Goal: Transaction & Acquisition: Subscribe to service/newsletter

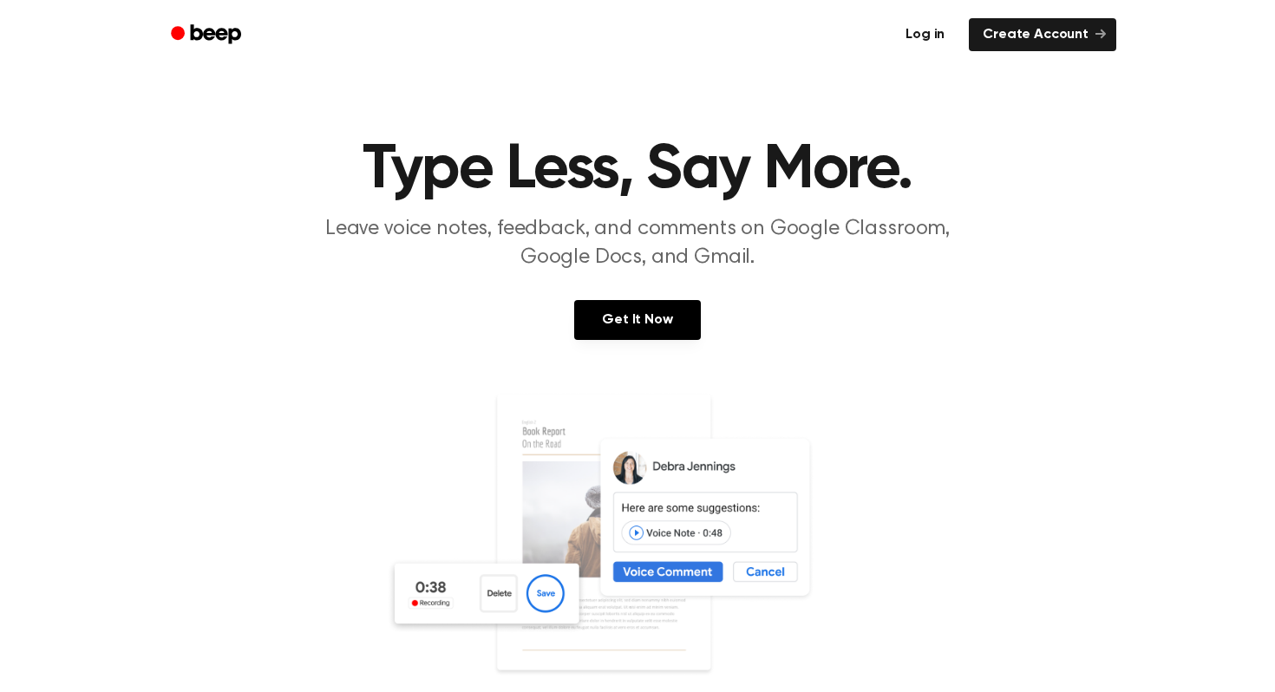
click at [935, 35] on link "Log in" at bounding box center [925, 34] width 67 height 33
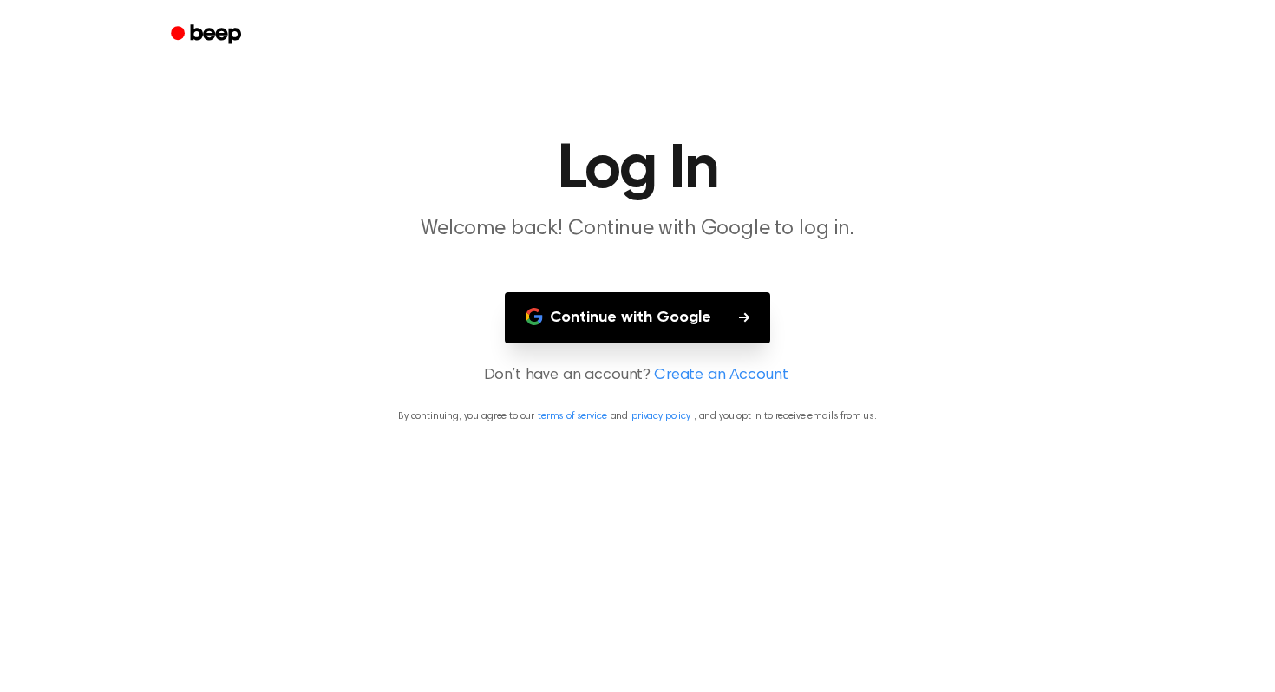
click at [631, 325] on button "Continue with Google" at bounding box center [637, 317] width 265 height 51
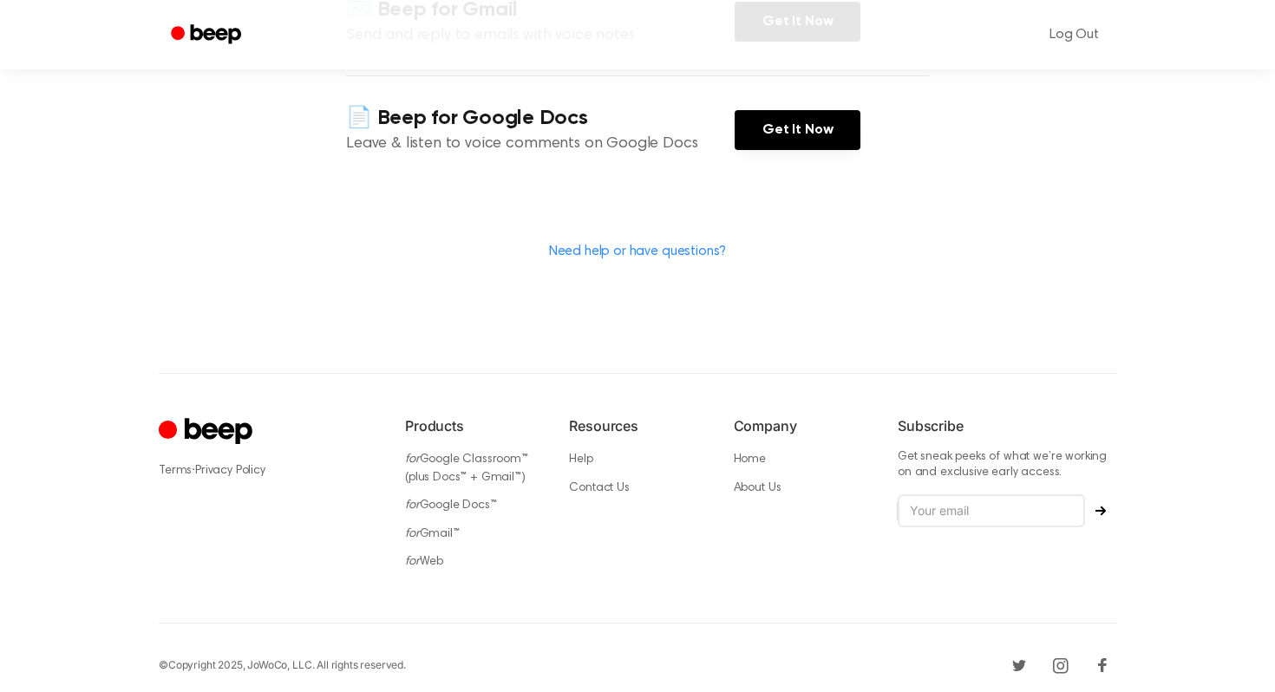
scroll to position [446, 0]
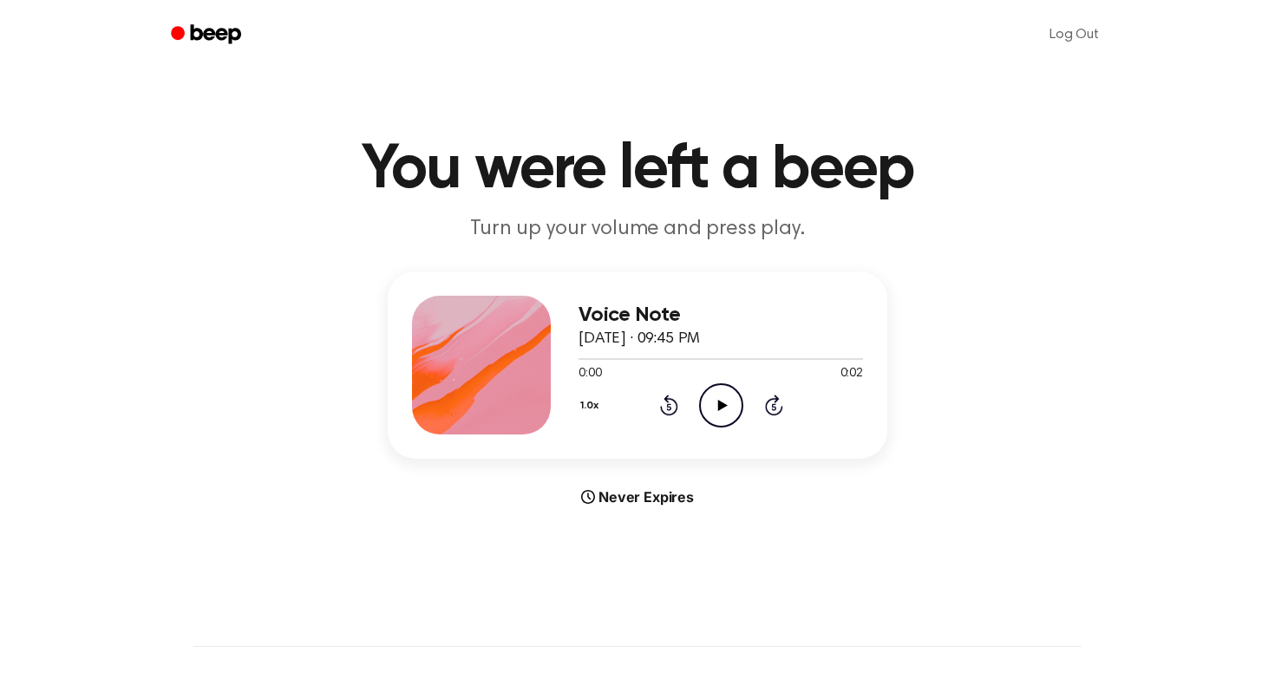
click at [727, 397] on icon "Play Audio" at bounding box center [721, 405] width 44 height 44
click at [713, 412] on icon "Play Audio" at bounding box center [721, 405] width 44 height 44
click at [214, 23] on icon "Beep" at bounding box center [208, 34] width 74 height 25
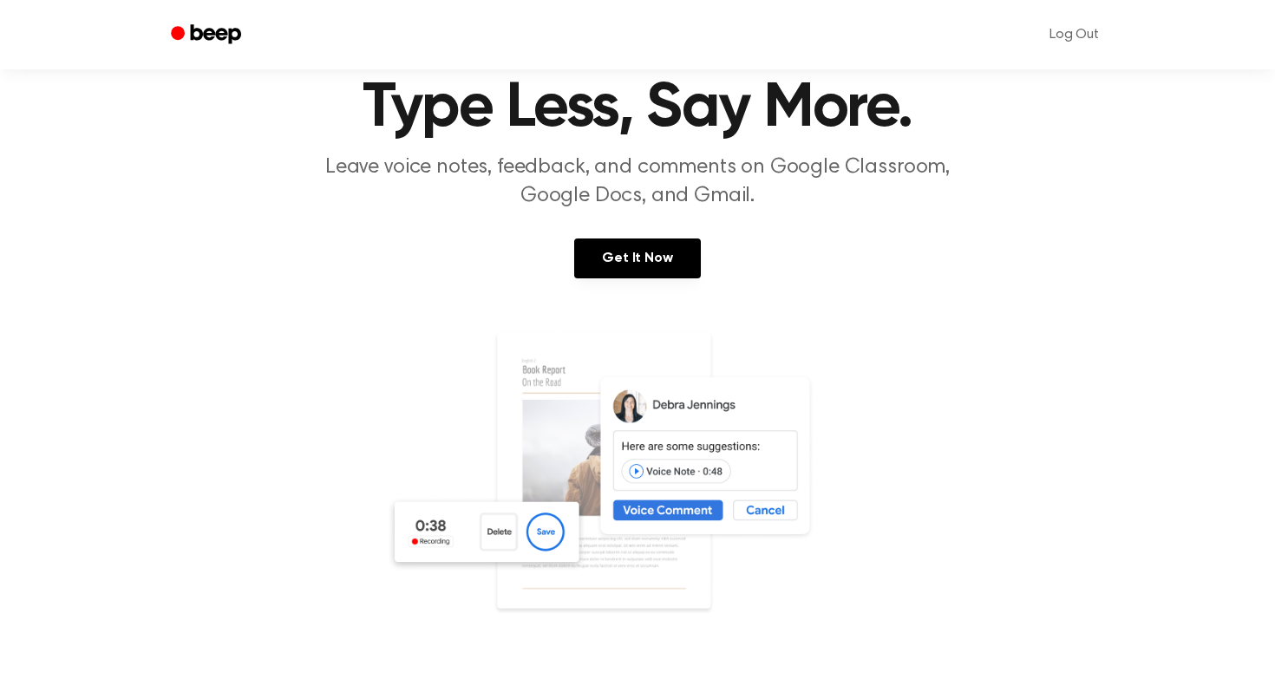
scroll to position [77, 0]
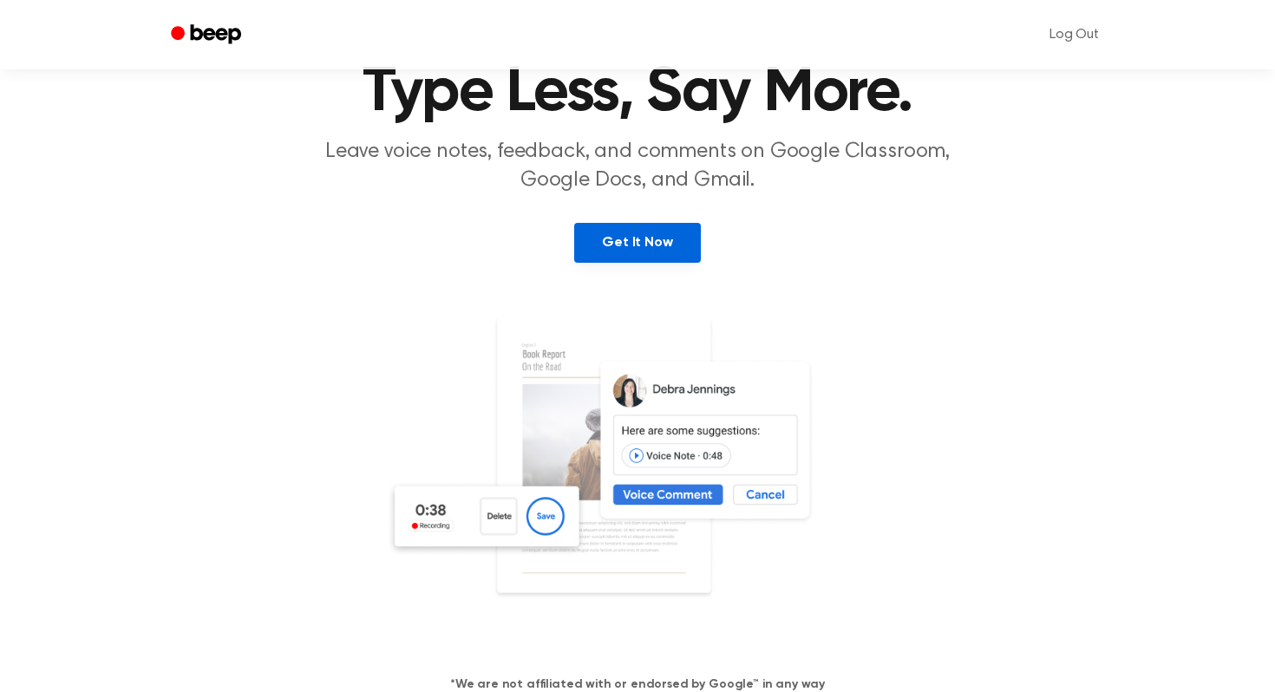
click at [660, 249] on link "Get It Now" at bounding box center [637, 243] width 126 height 40
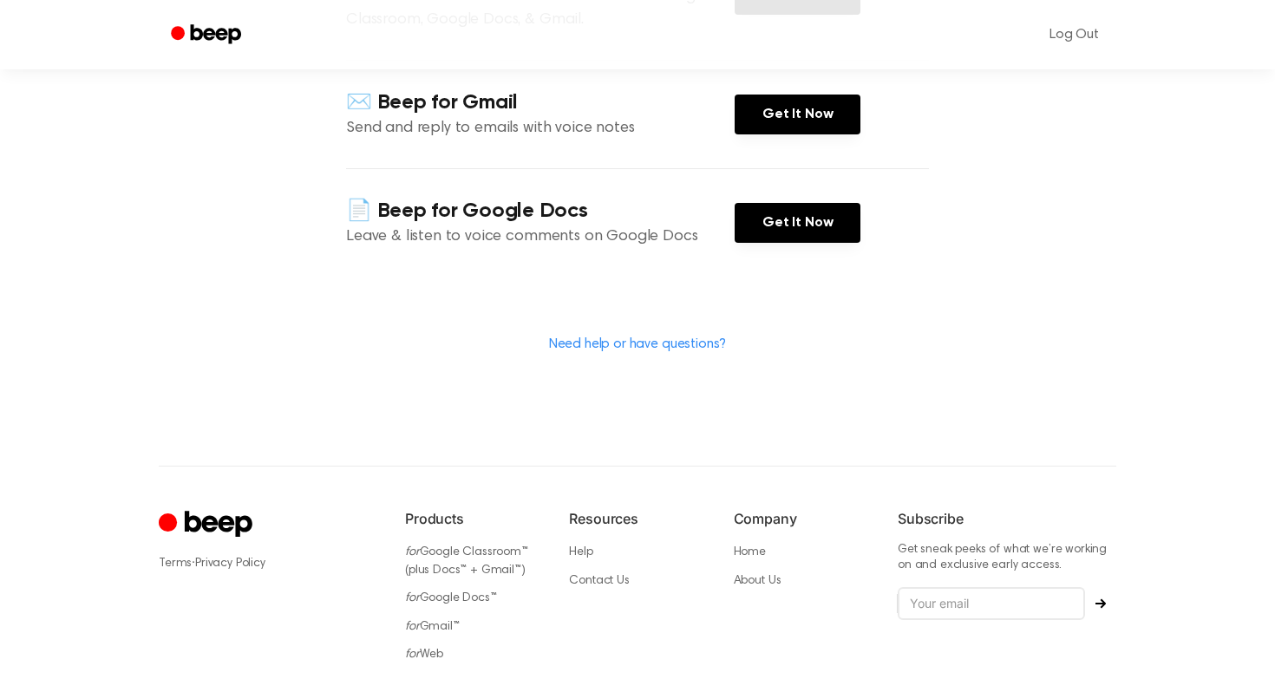
scroll to position [219, 0]
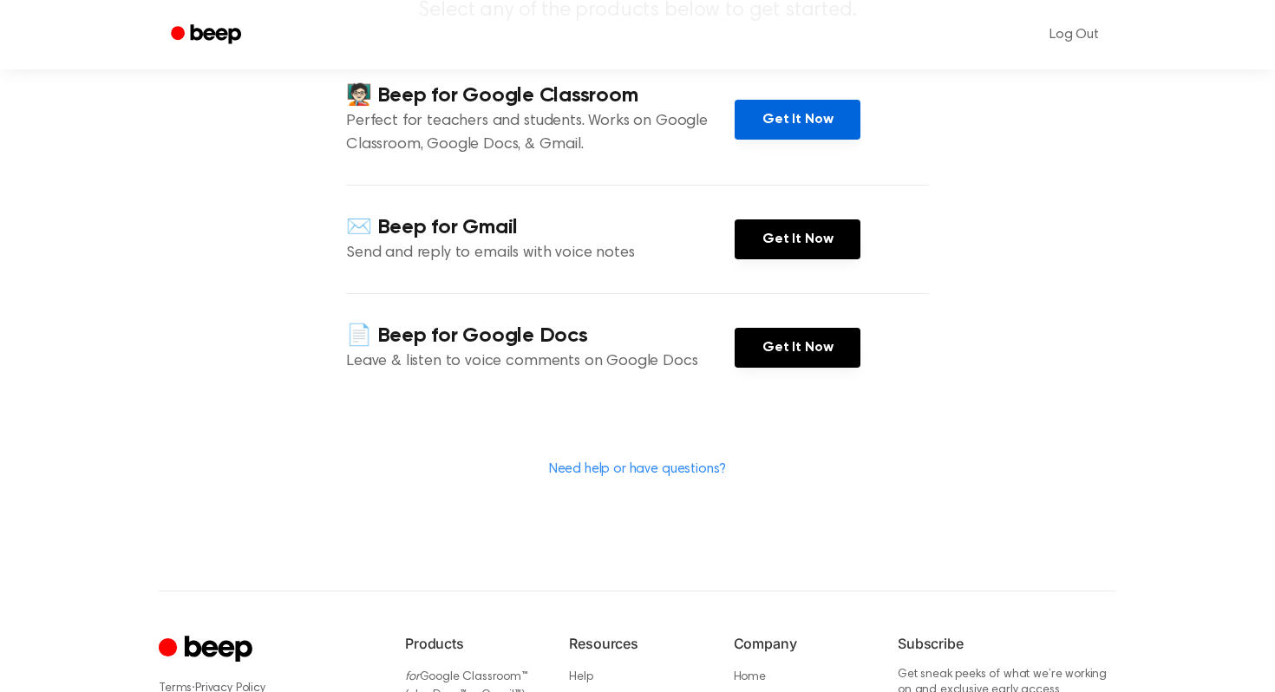
click at [820, 121] on link "Get It Now" at bounding box center [798, 120] width 126 height 40
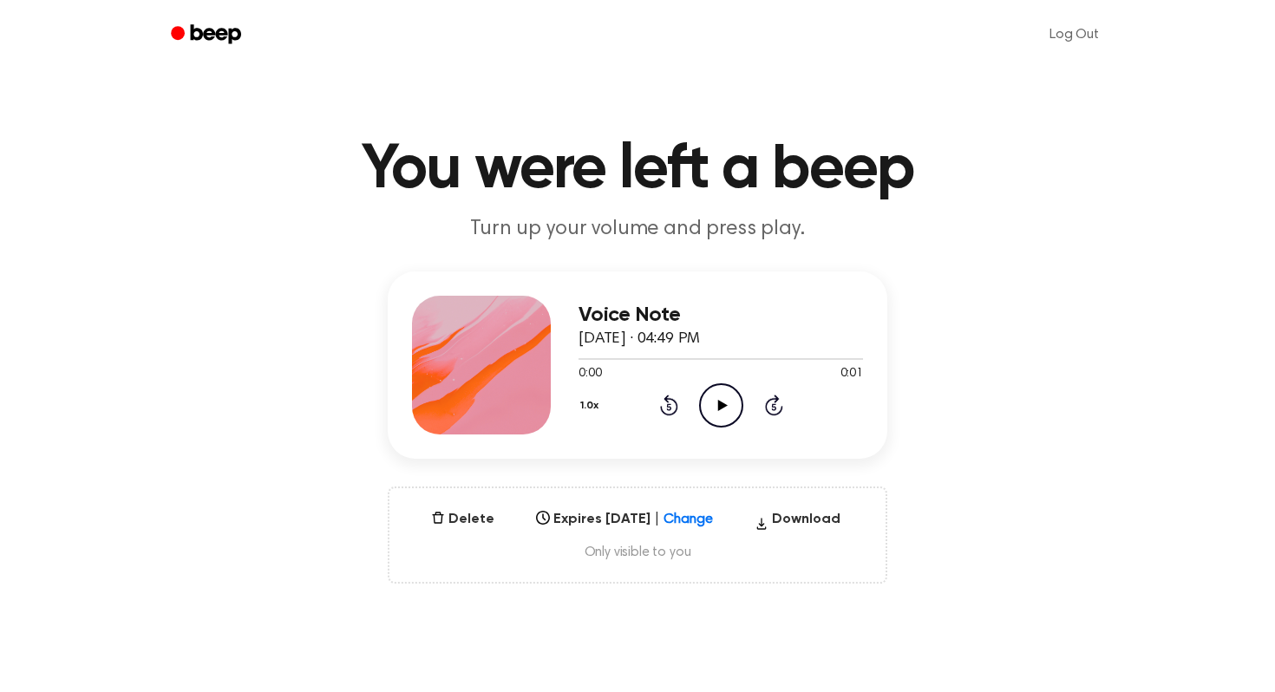
click at [708, 400] on icon "Play Audio" at bounding box center [721, 405] width 44 height 44
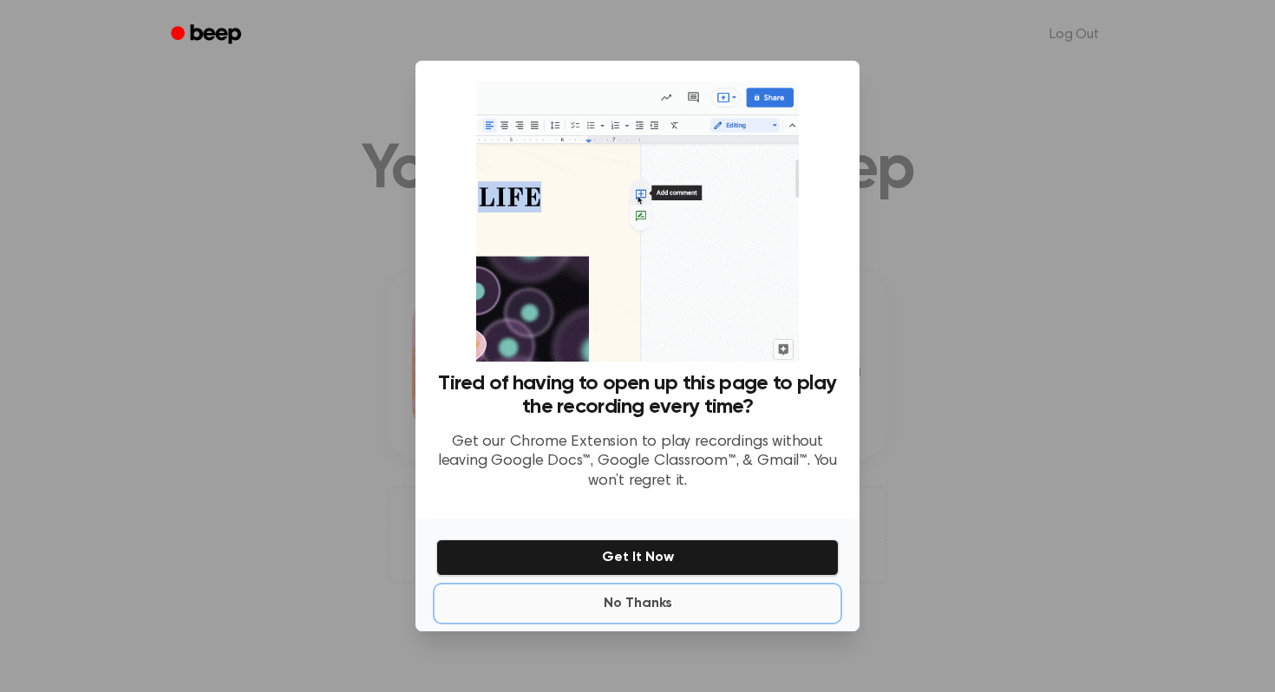
click at [607, 592] on button "No Thanks" at bounding box center [637, 603] width 402 height 35
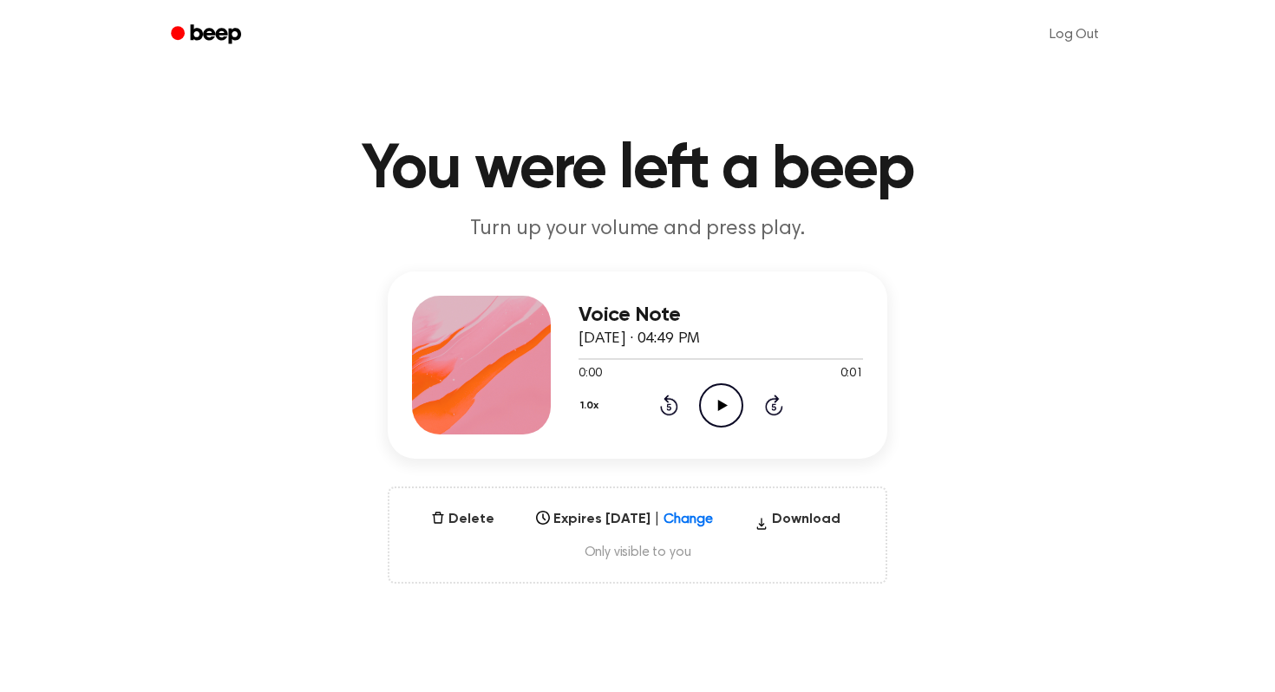
click at [718, 402] on icon at bounding box center [722, 405] width 10 height 11
click at [731, 396] on icon "Play Audio" at bounding box center [721, 405] width 44 height 44
click at [702, 409] on icon "Play Audio" at bounding box center [721, 405] width 44 height 44
